Goal: Book appointment/travel/reservation

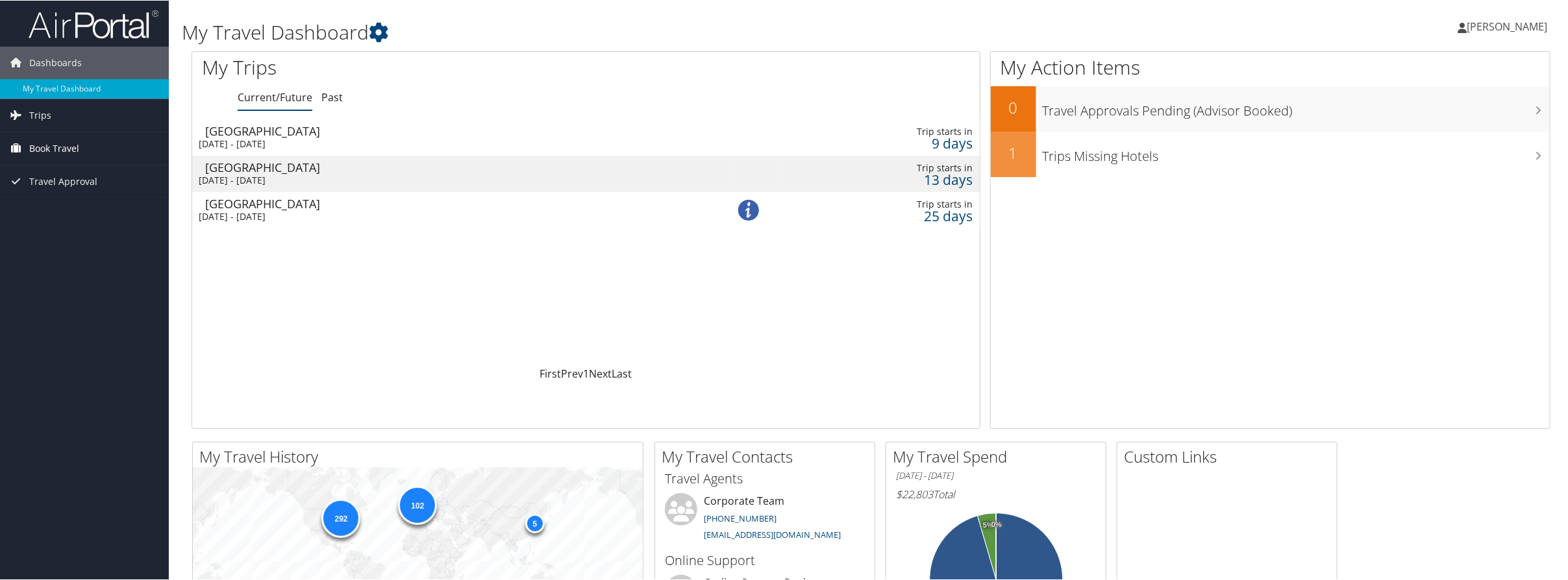
click at [47, 147] on span "Book Travel" at bounding box center [54, 148] width 50 height 32
click at [104, 214] on link "Book/Manage Online Trips" at bounding box center [84, 212] width 169 height 20
